Goal: Task Accomplishment & Management: Use online tool/utility

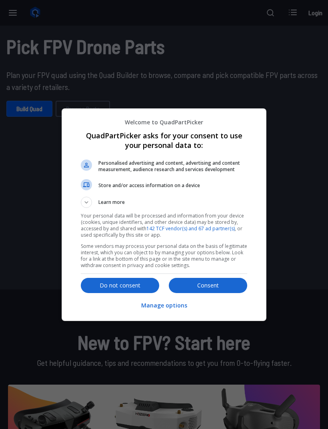
click at [134, 286] on p "Do not consent" at bounding box center [120, 285] width 78 height 8
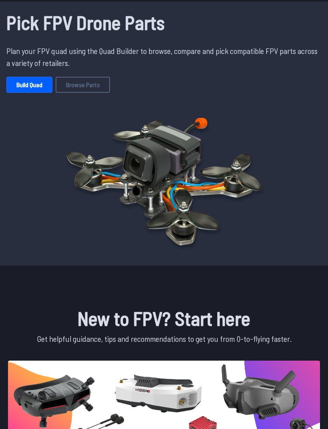
scroll to position [24, 0]
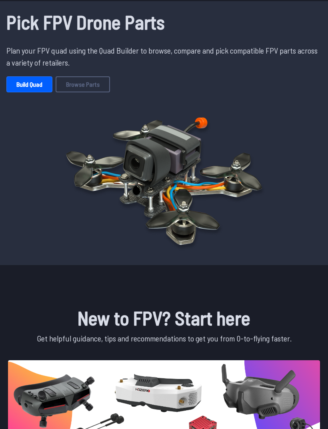
click at [29, 88] on link "Build Quad" at bounding box center [29, 84] width 46 height 16
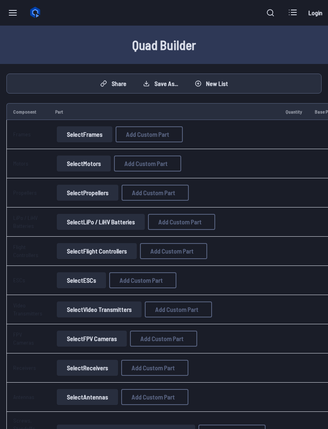
click at [94, 133] on button "Select Frames" at bounding box center [85, 134] width 56 height 16
click at [93, 135] on button "Select Frames" at bounding box center [85, 134] width 56 height 16
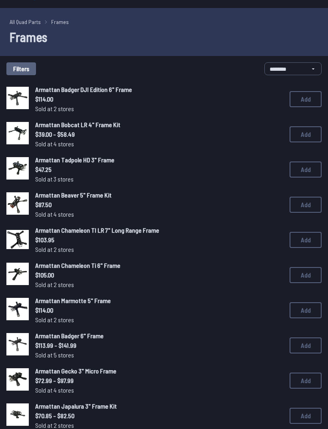
scroll to position [18, 0]
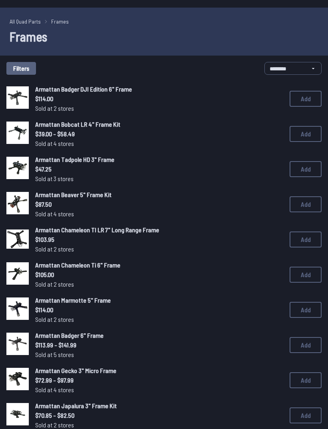
click at [34, 68] on button "Filters" at bounding box center [21, 68] width 30 height 13
click at [32, 69] on button "Filters" at bounding box center [21, 68] width 30 height 13
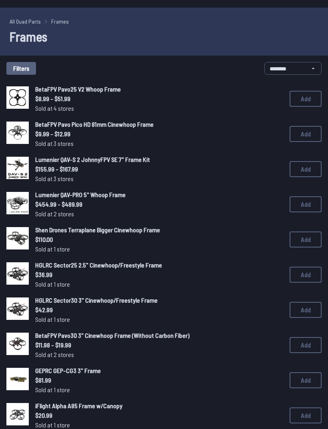
scroll to position [83, 0]
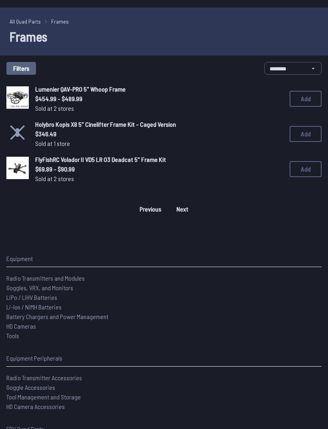
click at [31, 66] on button "Filters" at bounding box center [21, 68] width 30 height 13
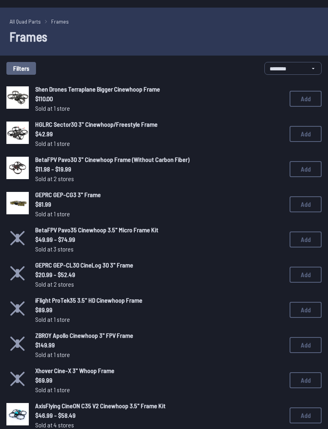
click at [33, 70] on button "Filters" at bounding box center [21, 68] width 30 height 13
click at [276, 225] on div "Filters Frame Type Cinematic Freestyle Long Range Racing Tinywhoop / Micro Ultr…" at bounding box center [164, 214] width 328 height 429
click at [276, 26] on div "Filters Frame Type Cinematic Freestyle Long Range Racing Tinywhoop / Micro Ultr…" at bounding box center [164, 214] width 328 height 429
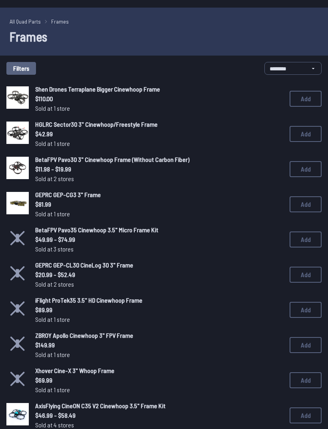
click at [243, 45] on icon at bounding box center [238, 48] width 7 height 7
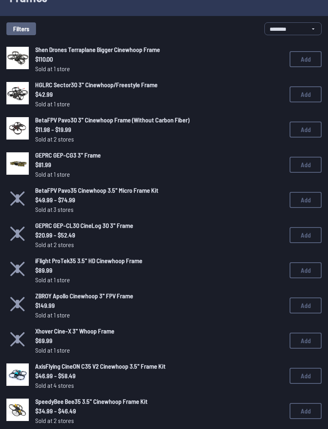
scroll to position [57, 0]
click at [109, 130] on span "$11.98 - $19.99" at bounding box center [155, 130] width 241 height 10
click at [302, 132] on button "Add" at bounding box center [305, 130] width 32 height 16
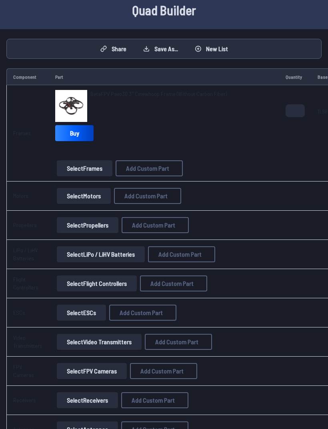
scroll to position [35, 0]
click at [87, 194] on button "Select Motors" at bounding box center [84, 195] width 54 height 16
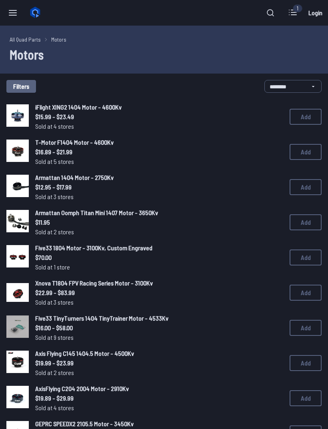
click at [26, 88] on button "Filters" at bounding box center [21, 86] width 30 height 13
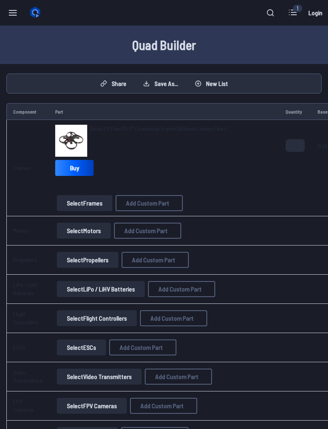
scroll to position [61, 0]
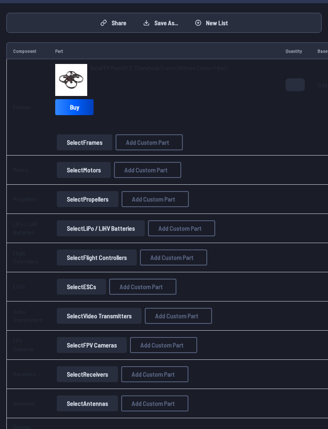
click at [92, 167] on button "Select Motors" at bounding box center [84, 170] width 54 height 16
click at [87, 170] on button "Select Motors" at bounding box center [84, 170] width 54 height 16
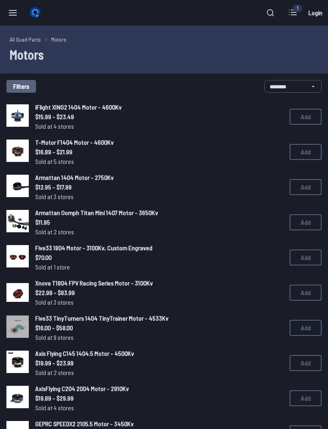
click at [24, 88] on button "Filters" at bounding box center [21, 86] width 30 height 13
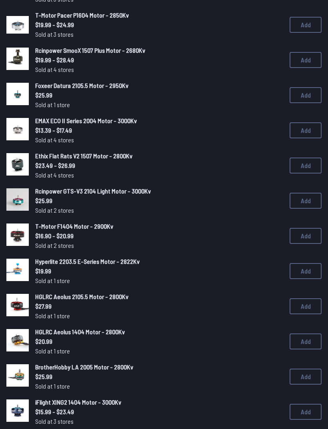
scroll to position [302, 0]
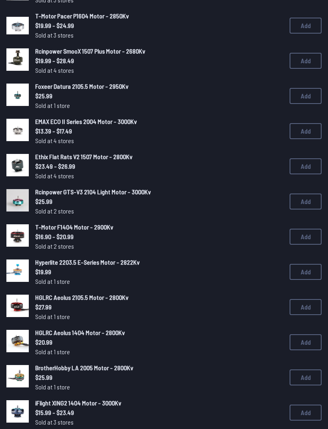
click at [139, 168] on span "$23.49 - $26.99" at bounding box center [155, 167] width 241 height 10
click at [100, 160] on span "Ethix Flat Rats V2 1507 Motor - 2800Kv" at bounding box center [83, 157] width 97 height 8
click at [301, 163] on button "Add" at bounding box center [305, 167] width 32 height 16
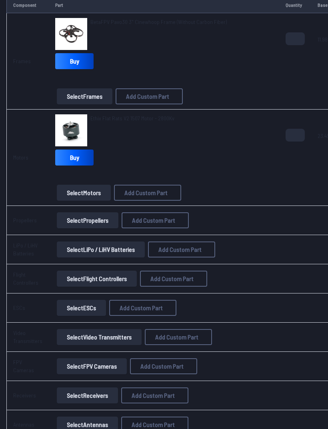
scroll to position [112, 0]
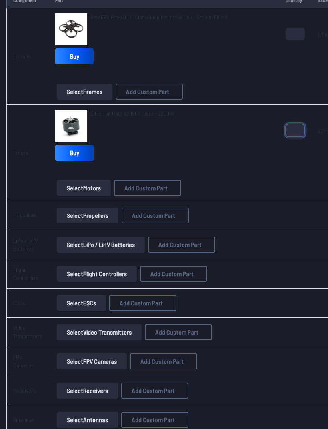
click at [301, 129] on input "*" at bounding box center [294, 130] width 19 height 13
type input "*"
click at [239, 161] on div "Ethix Flat Rats V2 1507 Motor - 2800Kv Buy" at bounding box center [163, 137] width 217 height 54
click at [107, 214] on button "Select Propellers" at bounding box center [88, 215] width 62 height 16
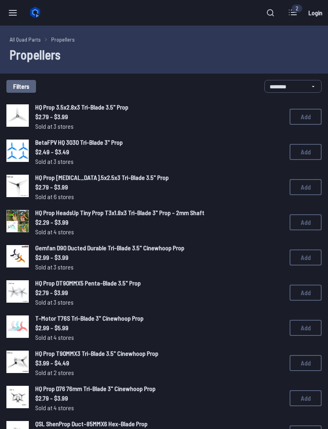
click at [25, 87] on button "Filters" at bounding box center [21, 86] width 30 height 13
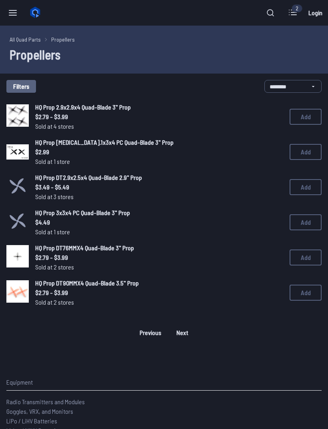
click at [138, 144] on span "HQ Prop [MEDICAL_DATA].1x3x4 PC Quad-Blade 3" Prop" at bounding box center [104, 142] width 138 height 8
click at [301, 151] on button "Add" at bounding box center [305, 152] width 32 height 16
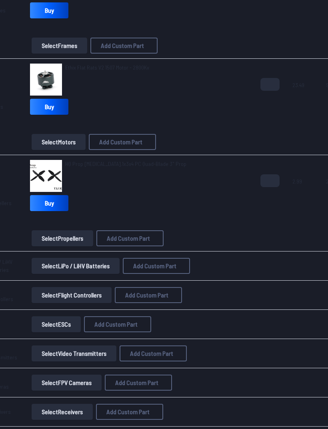
scroll to position [0, 26]
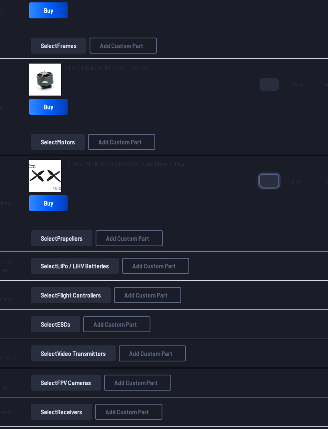
click at [271, 181] on input "*" at bounding box center [268, 180] width 19 height 13
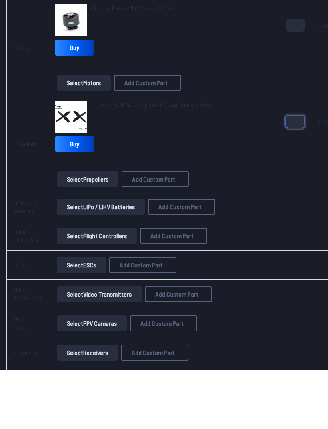
scroll to position [0, 0]
type input "*"
click at [124, 258] on button "Select LiPo / LiHV Batteries" at bounding box center [101, 266] width 88 height 16
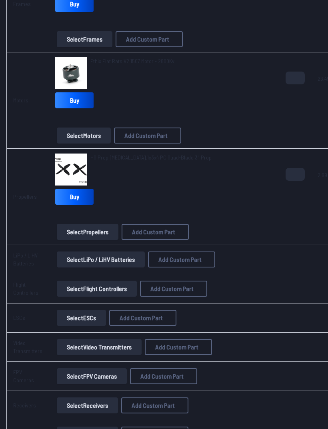
scroll to position [164, 0]
click at [125, 259] on button "Select LiPo / LiHV Batteries" at bounding box center [101, 259] width 88 height 16
click at [124, 259] on button "Select LiPo / LiHV Batteries" at bounding box center [101, 259] width 88 height 16
click at [114, 258] on button "Select LiPo / LiHV Batteries" at bounding box center [101, 259] width 88 height 16
click at [86, 259] on button "Select LiPo / LiHV Batteries" at bounding box center [101, 259] width 88 height 16
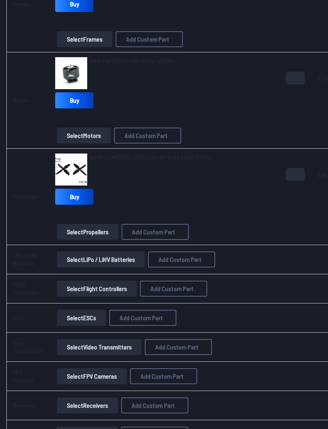
click at [100, 263] on button "Select LiPo / LiHV Batteries" at bounding box center [101, 259] width 88 height 16
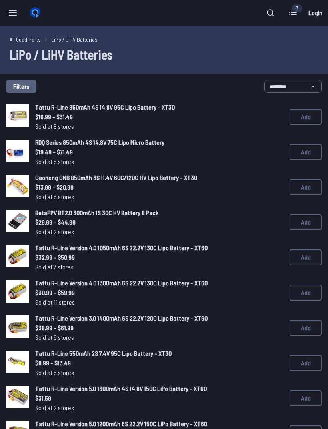
click at [33, 86] on button "Filters" at bounding box center [21, 86] width 30 height 13
click at [34, 88] on button "Filters" at bounding box center [21, 86] width 30 height 13
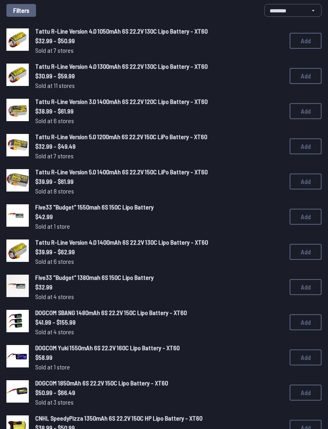
scroll to position [76, 0]
click at [305, 180] on button "Add" at bounding box center [305, 181] width 32 height 16
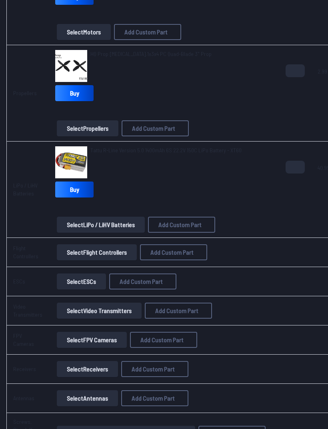
scroll to position [281, 0]
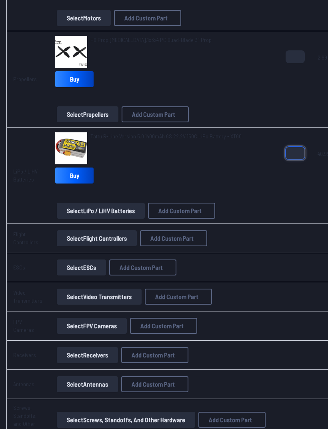
click at [296, 151] on input "*" at bounding box center [294, 153] width 19 height 13
type input "*"
click at [275, 203] on td "Tattu R-Line Version 5.0 1400mAh 6S 22.2V 150C LiPo Battery - XT60 Buy Select L…" at bounding box center [164, 175] width 230 height 96
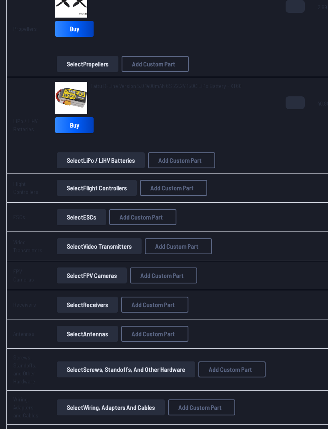
scroll to position [332, 0]
click at [119, 181] on button "Select Flight Controllers" at bounding box center [97, 188] width 80 height 16
click at [103, 186] on button "Select Flight Controllers" at bounding box center [97, 188] width 80 height 16
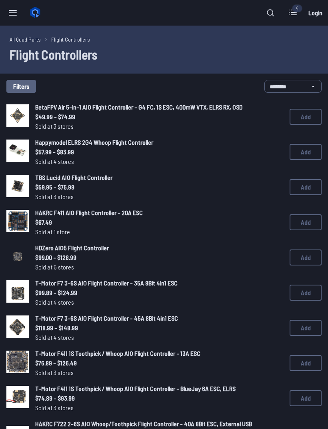
click at [27, 86] on button "Filters" at bounding box center [21, 86] width 30 height 13
click at [293, 52] on div "Filters FC Stack Mount 16 x 16mm 20 x 20mm 25.5 x 25.5mm 30.5 x 30.5mm Other Pr…" at bounding box center [164, 214] width 328 height 429
click at [297, 57] on div "Filters FC Stack Mount 16 x 16mm 20 x 20mm 25.5 x 25.5mm 30.5 x 30.5mm Other Pr…" at bounding box center [164, 214] width 328 height 429
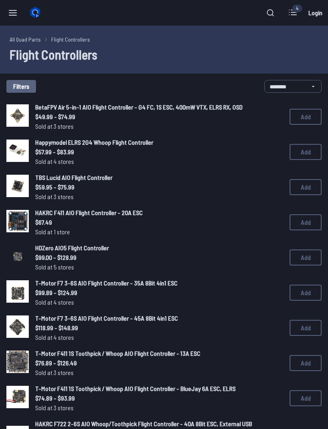
click at [82, 176] on label "Yes" at bounding box center [164, 183] width 170 height 14
click at [24, 84] on button "Filters" at bounding box center [21, 86] width 30 height 13
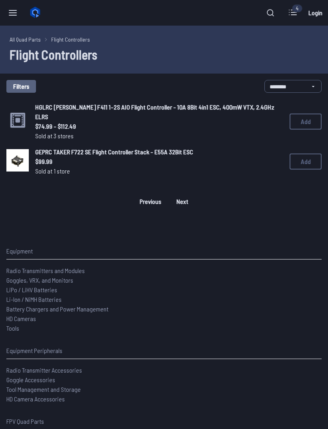
click at [28, 87] on button "Filters" at bounding box center [21, 86] width 30 height 13
click at [36, 85] on button "Filters" at bounding box center [21, 86] width 30 height 13
click at [38, 85] on div "Filters FC Stack Mount 16 x 16mm 20 x 20mm 25.5 x 25.5mm 30.5 x 30.5mm Other Pr…" at bounding box center [164, 214] width 328 height 429
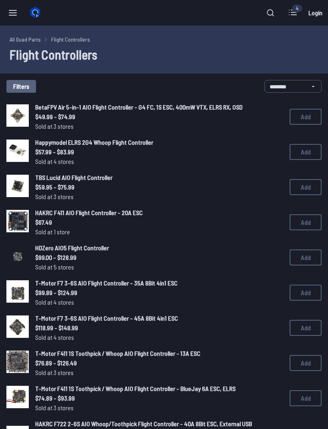
scroll to position [251, 0]
click at [27, 86] on button "Filters" at bounding box center [21, 86] width 30 height 13
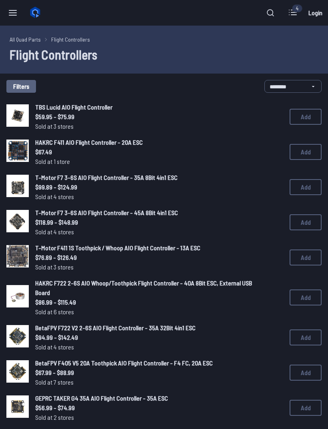
scroll to position [251, 0]
click at [41, 77] on div "Filters FC Stack Mount 16 x 16mm 20 x 20mm 25.5 x 25.5mm 30.5 x 30.5mm Other Pr…" at bounding box center [164, 214] width 328 height 429
click at [243, 45] on icon at bounding box center [238, 48] width 7 height 7
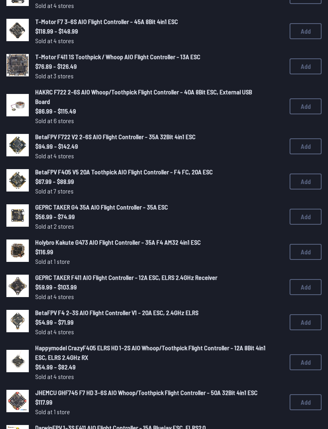
scroll to position [192, 0]
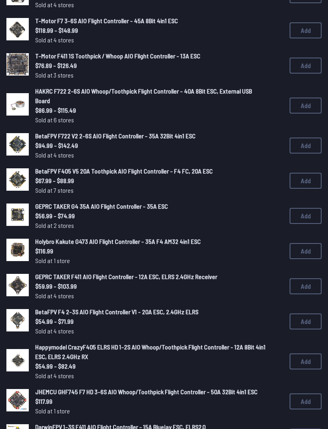
click at [59, 139] on span "BetaFPV F722 V2 2-6S AIO Flight Controller - 35A 32Bit 4in1 ESC" at bounding box center [115, 136] width 160 height 8
click at [305, 142] on button "Add" at bounding box center [305, 145] width 32 height 16
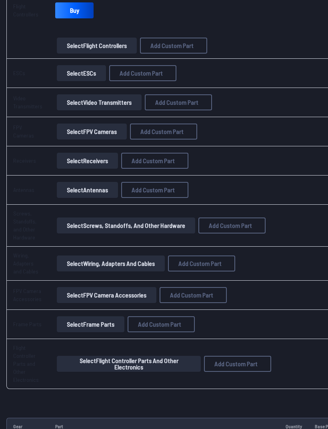
scroll to position [543, 0]
click at [86, 104] on button "Select Video Transmitters" at bounding box center [99, 102] width 85 height 16
click at [77, 104] on button "Select Video Transmitters" at bounding box center [99, 102] width 85 height 16
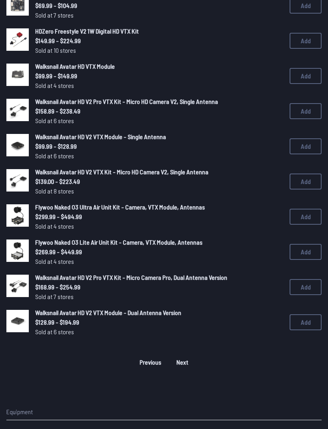
scroll to position [463, 0]
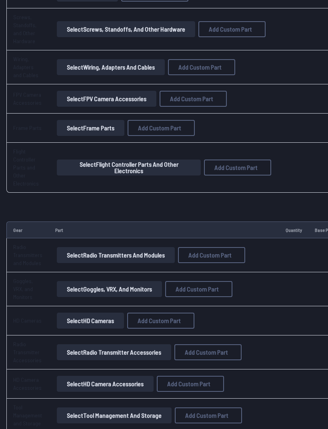
scroll to position [741, 0]
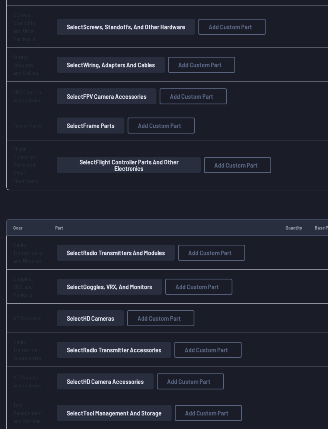
click at [74, 123] on button "Select Frame Parts" at bounding box center [91, 126] width 68 height 16
click at [80, 125] on button "Select Frame Parts" at bounding box center [91, 126] width 68 height 16
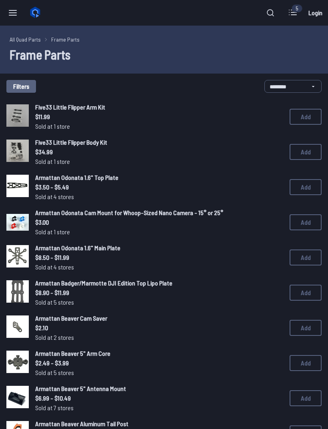
click at [292, 14] on icon at bounding box center [292, 12] width 13 height 13
